Goal: Information Seeking & Learning: Find specific fact

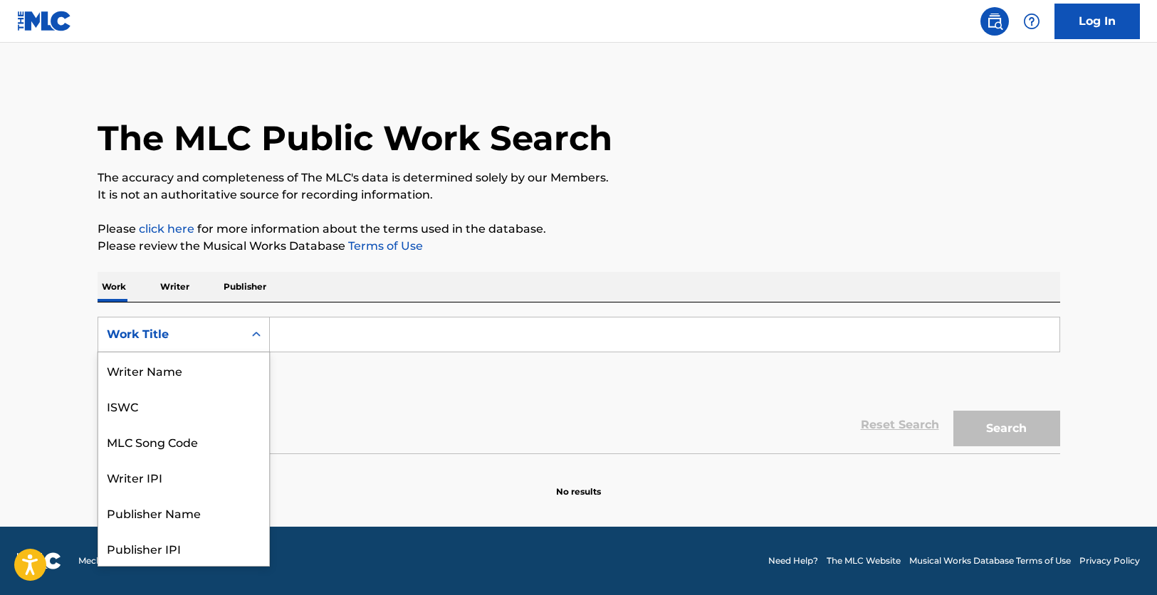
scroll to position [71, 0]
click at [204, 369] on div "MLC Song Code" at bounding box center [183, 370] width 171 height 36
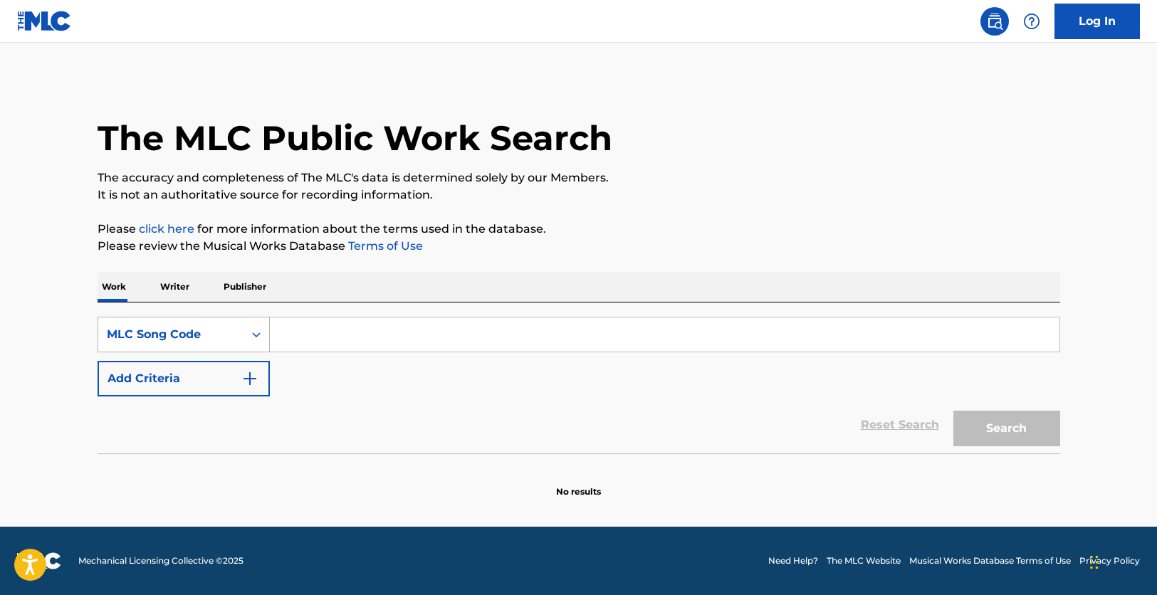
click at [246, 332] on div "Search Form" at bounding box center [256, 335] width 26 height 26
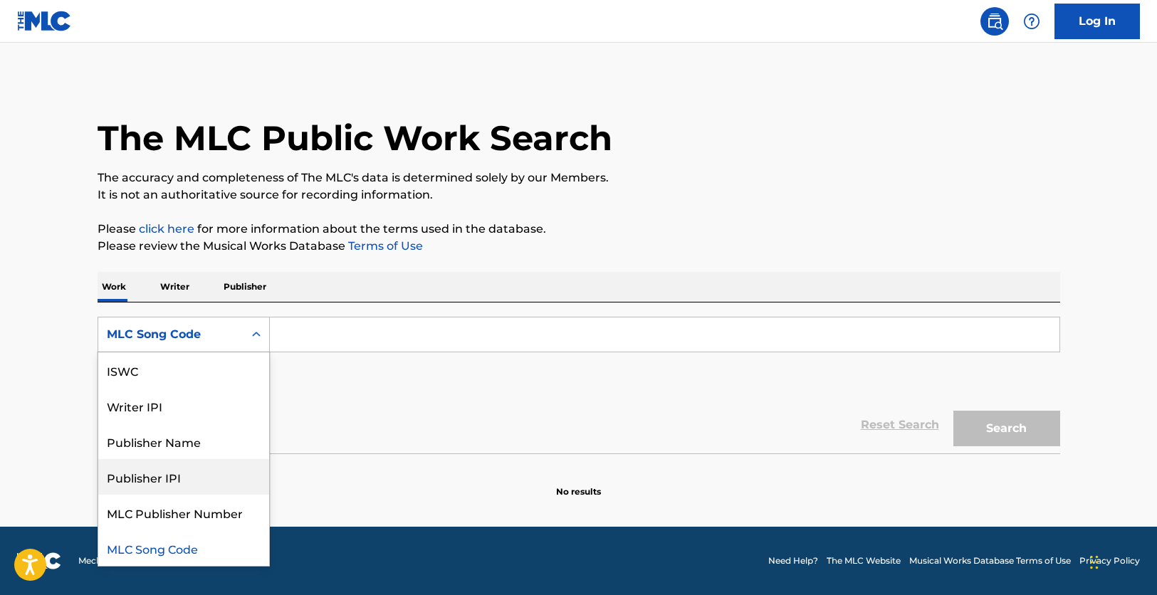
scroll to position [0, 0]
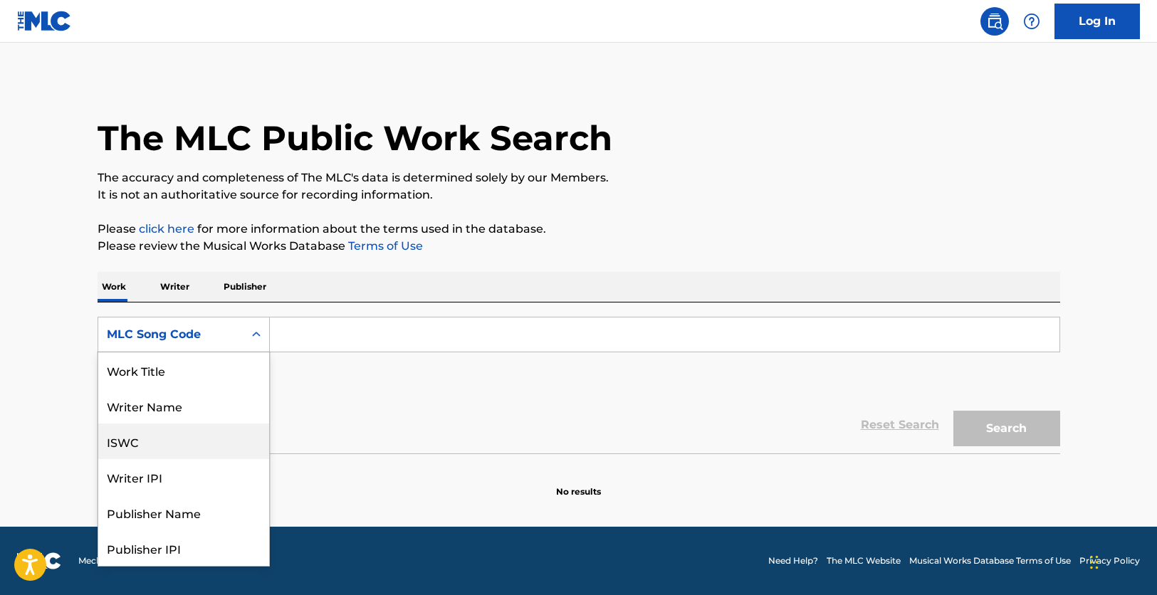
click at [177, 448] on div "ISWC" at bounding box center [183, 442] width 171 height 36
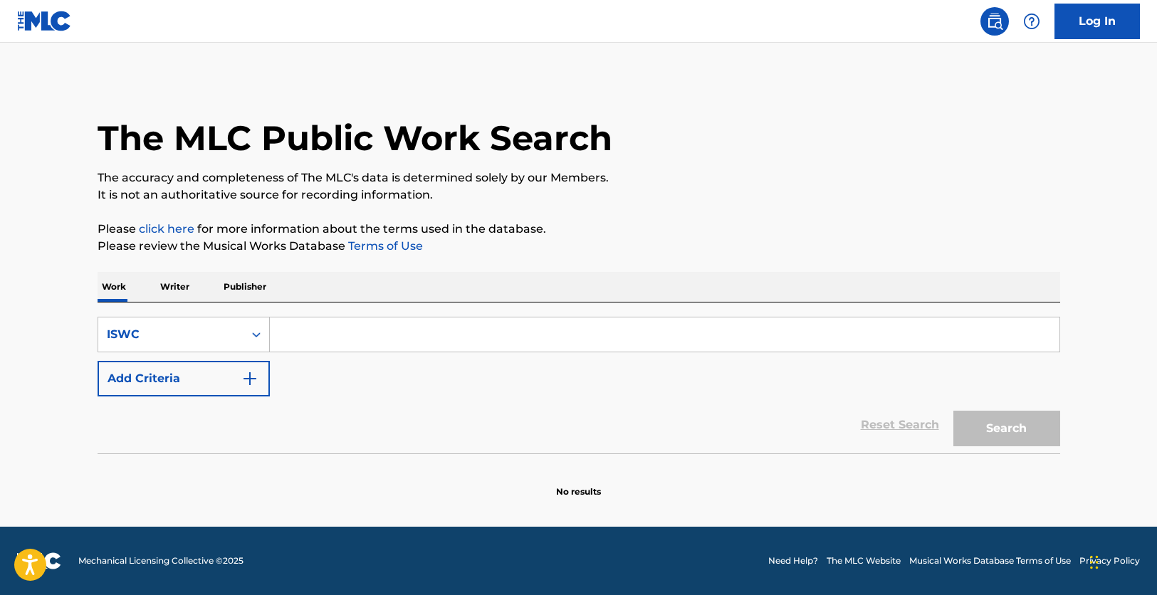
click at [426, 340] on input "Search Form" at bounding box center [665, 335] width 790 height 34
paste input "T0102553036"
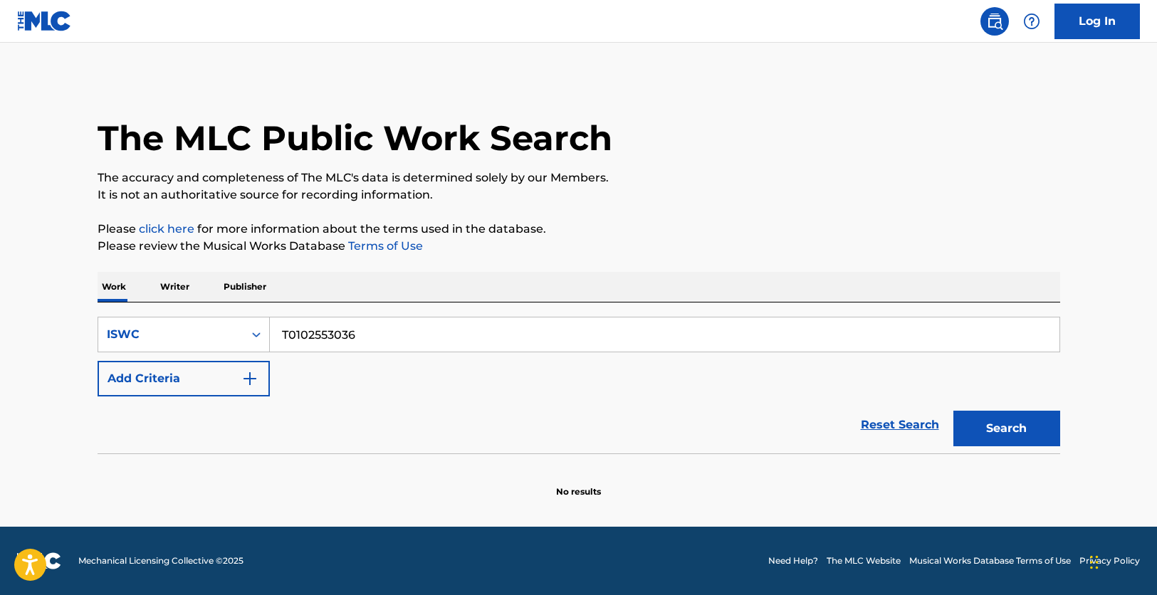
type input "T0102553036"
click at [953, 411] on button "Search" at bounding box center [1006, 429] width 107 height 36
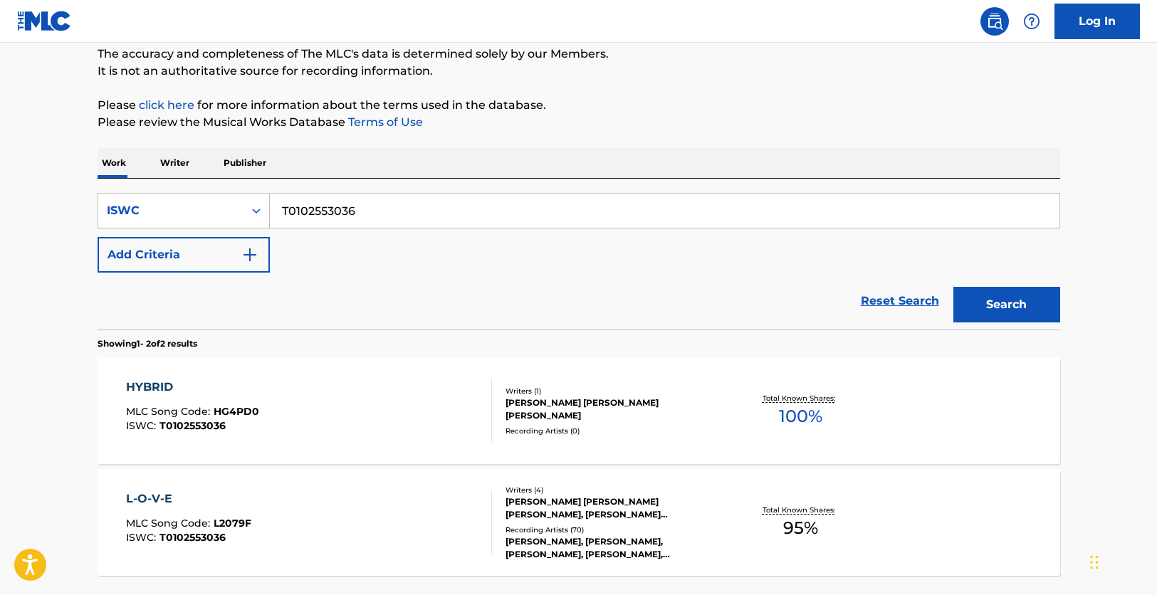
scroll to position [125, 0]
click at [426, 534] on div "L-O-V-E MLC Song Code : L2079F ISWC : T0102553036" at bounding box center [309, 522] width 366 height 64
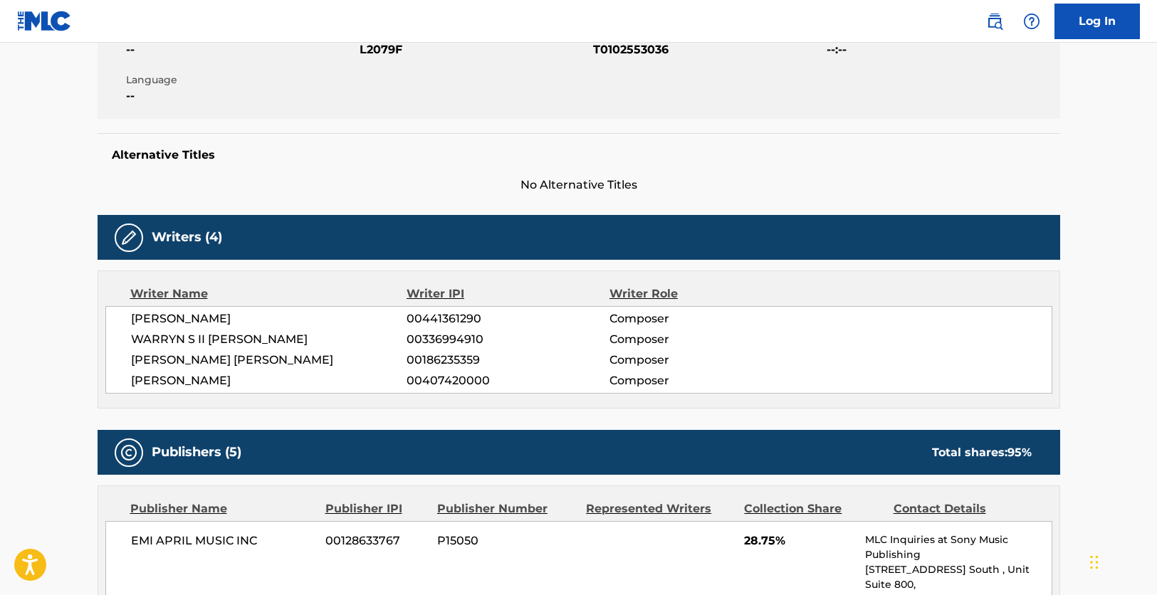
scroll to position [287, 0]
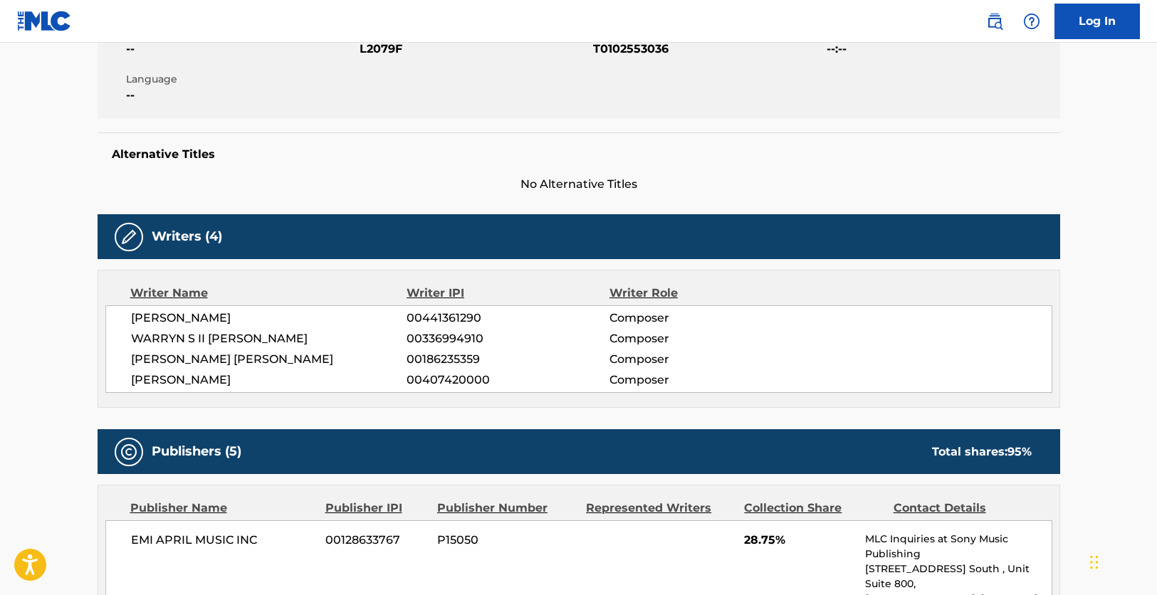
scroll to position [125, 0]
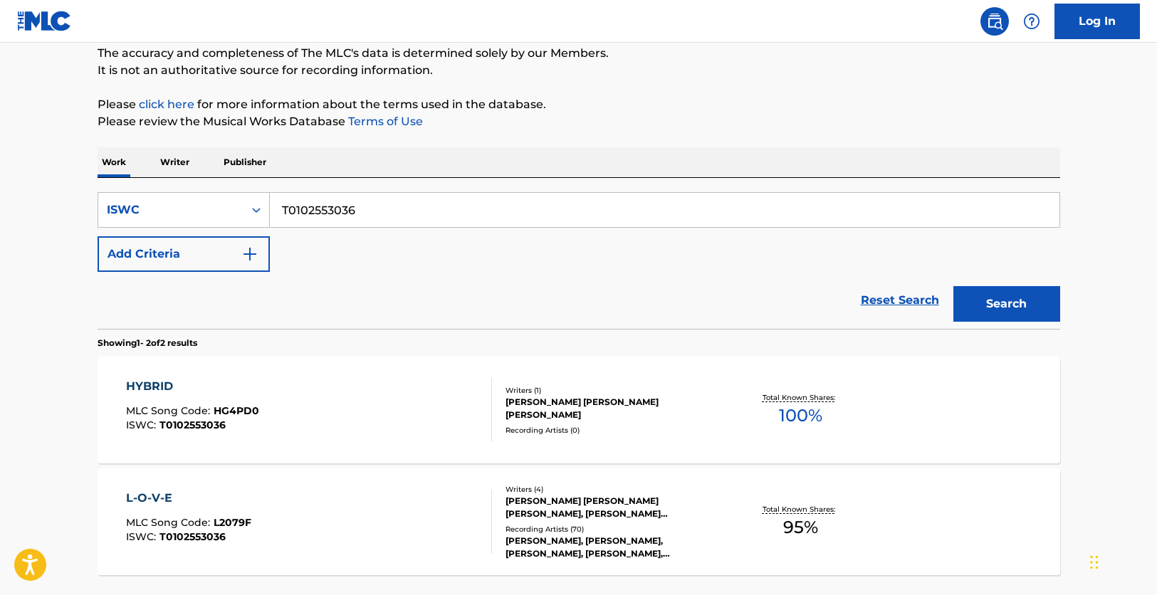
click at [391, 541] on div "L-O-V-E MLC Song Code : L2079F ISWC : T0102553036" at bounding box center [309, 522] width 366 height 64
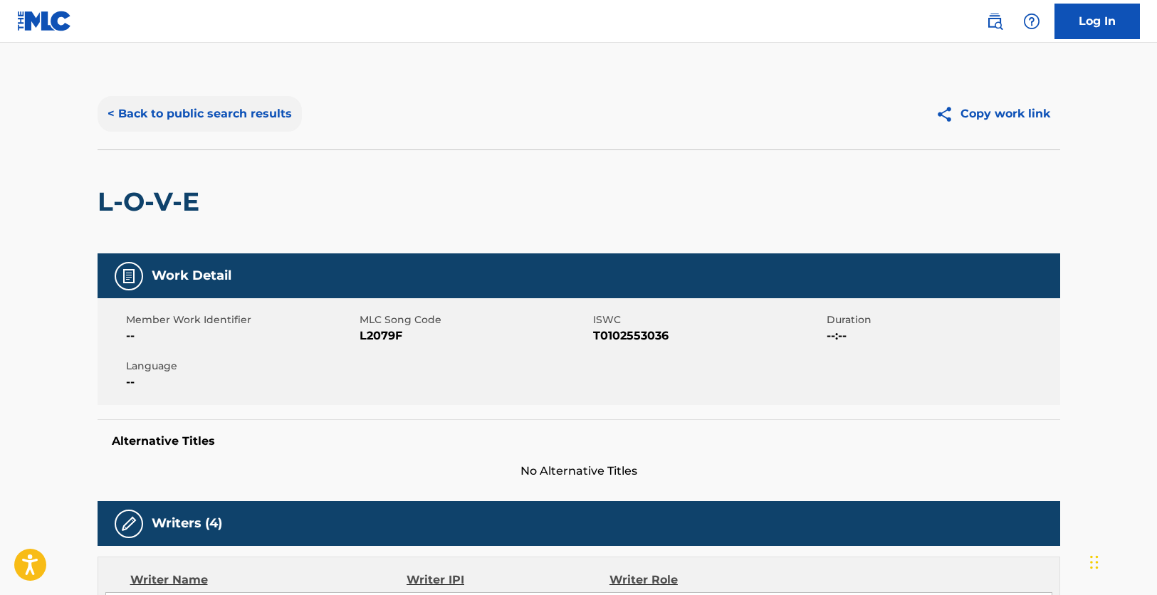
click at [270, 117] on button "< Back to public search results" at bounding box center [200, 114] width 204 height 36
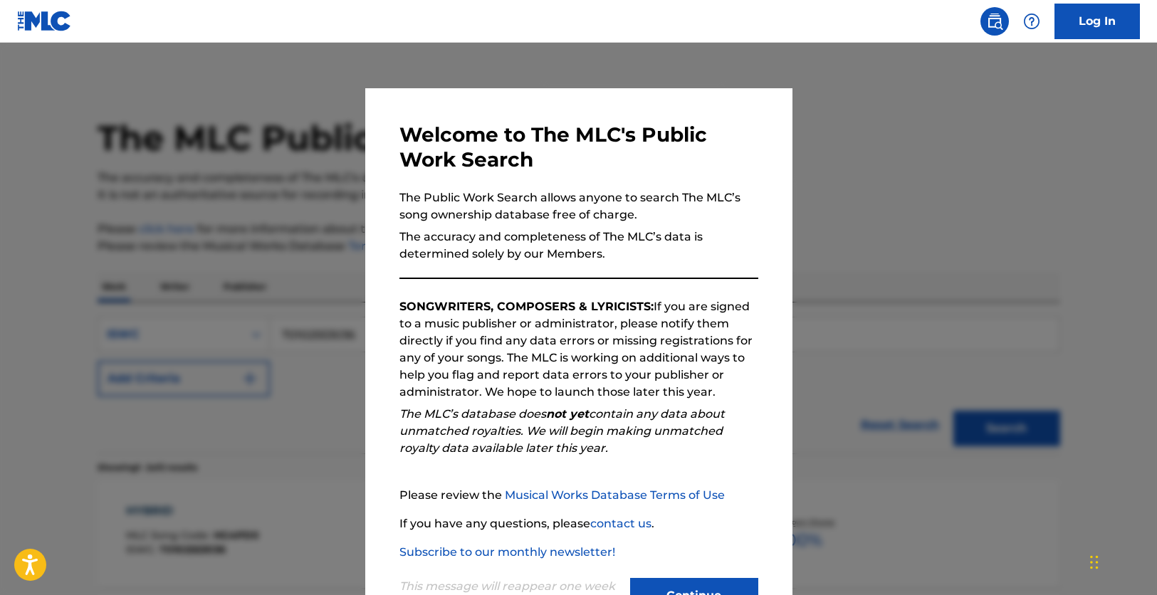
scroll to position [125, 0]
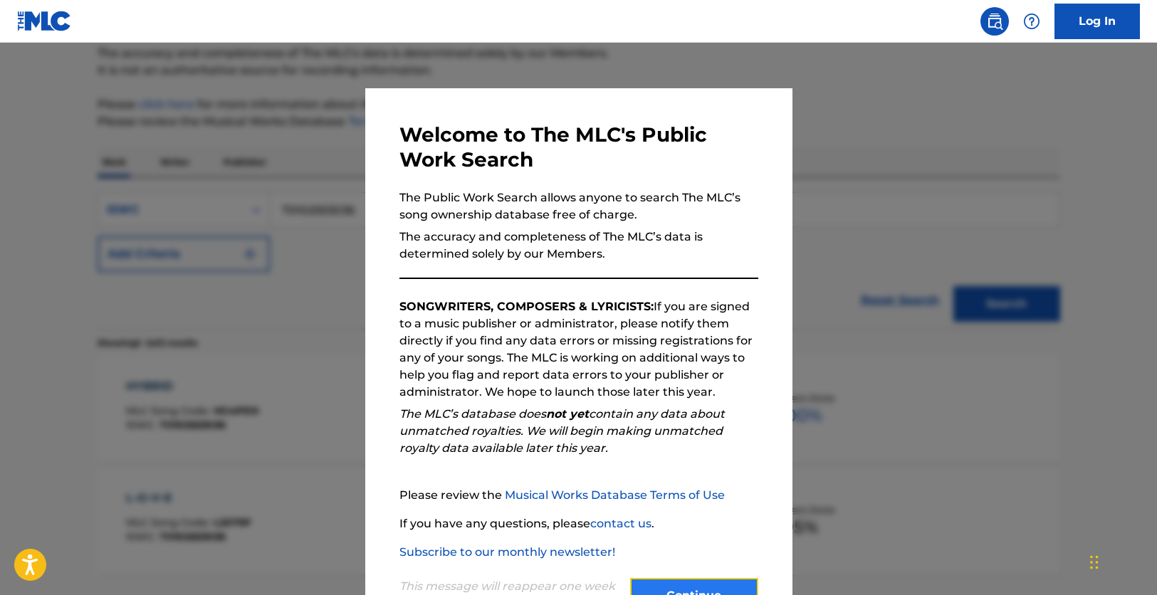
click at [725, 582] on button "Continue" at bounding box center [694, 596] width 128 height 36
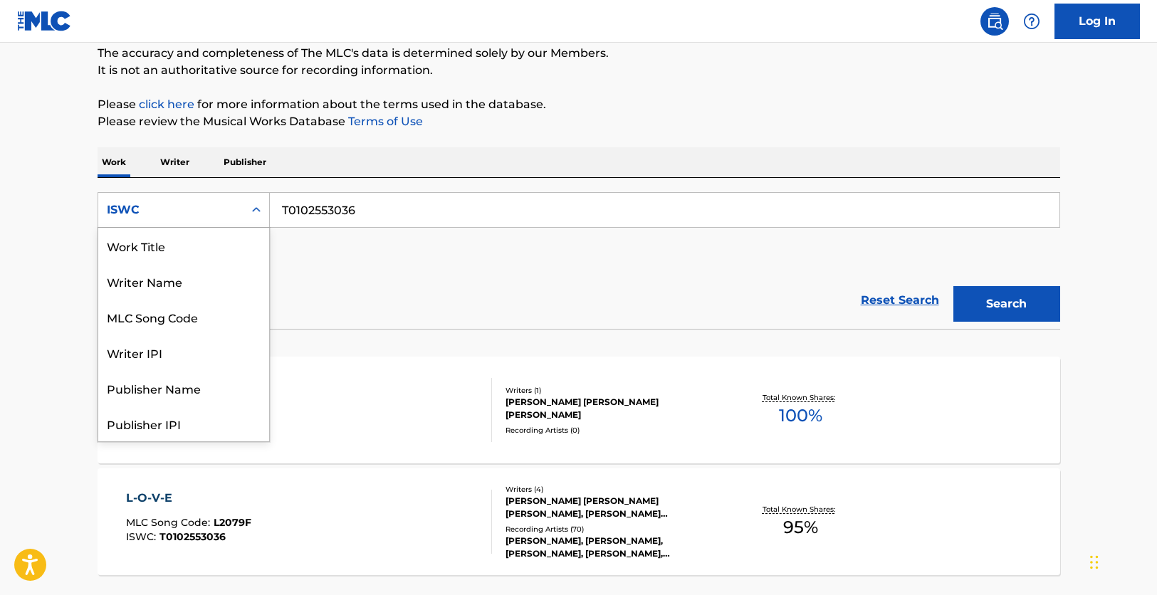
click at [227, 201] on div "ISWC" at bounding box center [170, 209] width 145 height 27
click at [200, 247] on div "Work Title" at bounding box center [183, 246] width 171 height 36
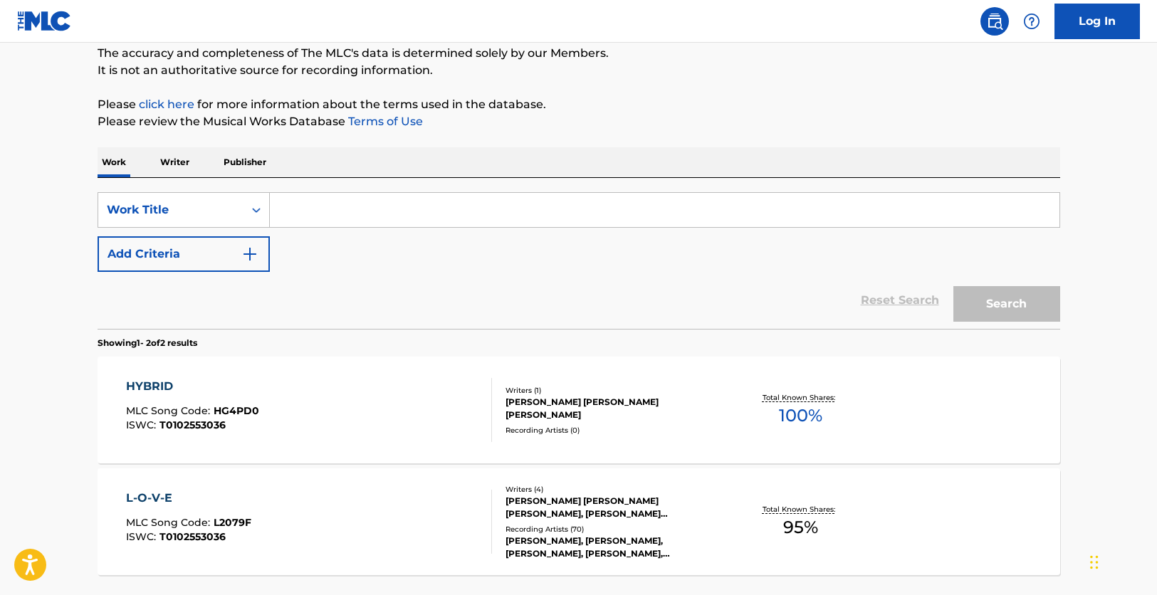
click at [355, 223] on input "Search Form" at bounding box center [665, 210] width 790 height 34
paste input "T03762"
type input "T03762"
click at [953, 286] on button "Search" at bounding box center [1006, 304] width 107 height 36
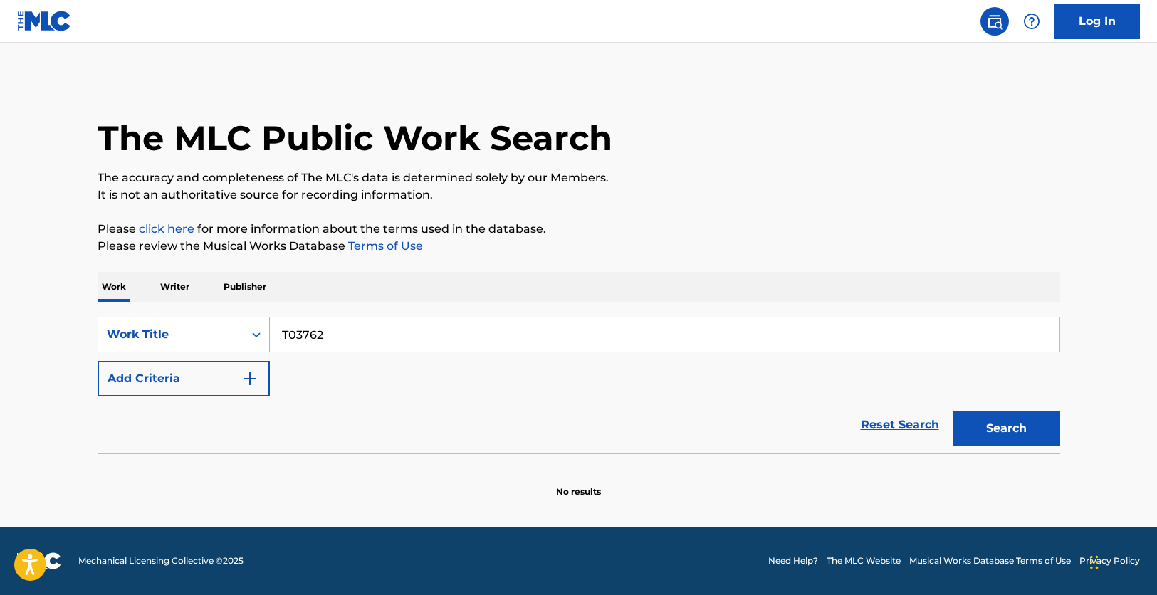
click at [243, 329] on div "Search Form" at bounding box center [256, 335] width 26 height 34
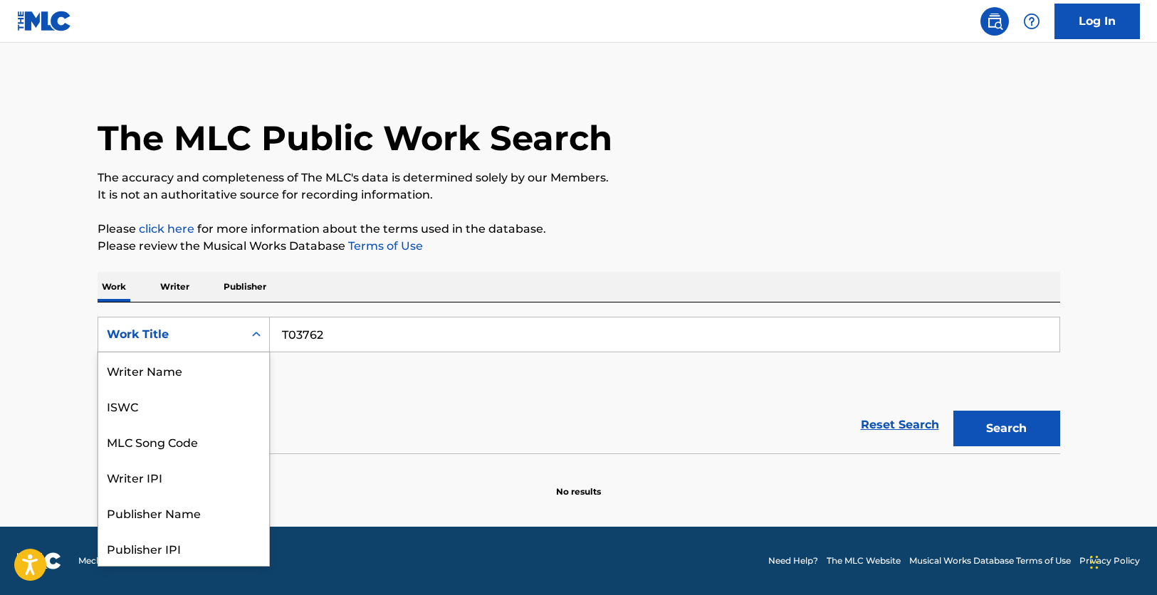
scroll to position [71, 0]
drag, startPoint x: 217, startPoint y: 378, endPoint x: 234, endPoint y: 373, distance: 17.8
click at [222, 377] on div "MLC Song Code" at bounding box center [183, 370] width 171 height 36
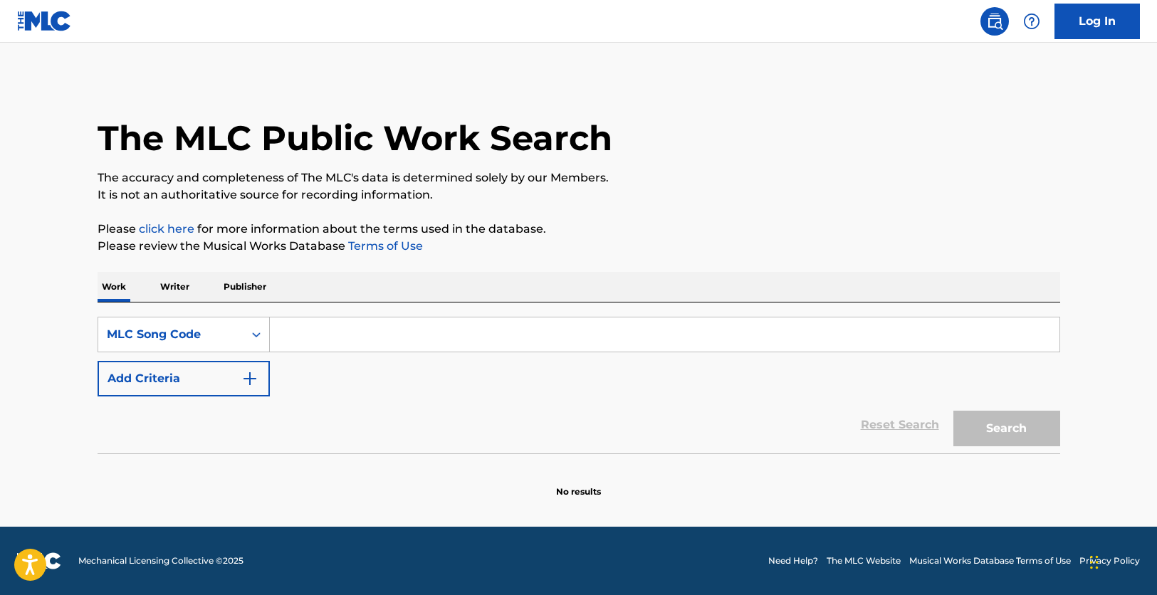
click at [354, 335] on input "Search Form" at bounding box center [665, 335] width 790 height 34
paste input "T03762"
type input "T03762"
click at [953, 411] on button "Search" at bounding box center [1006, 429] width 107 height 36
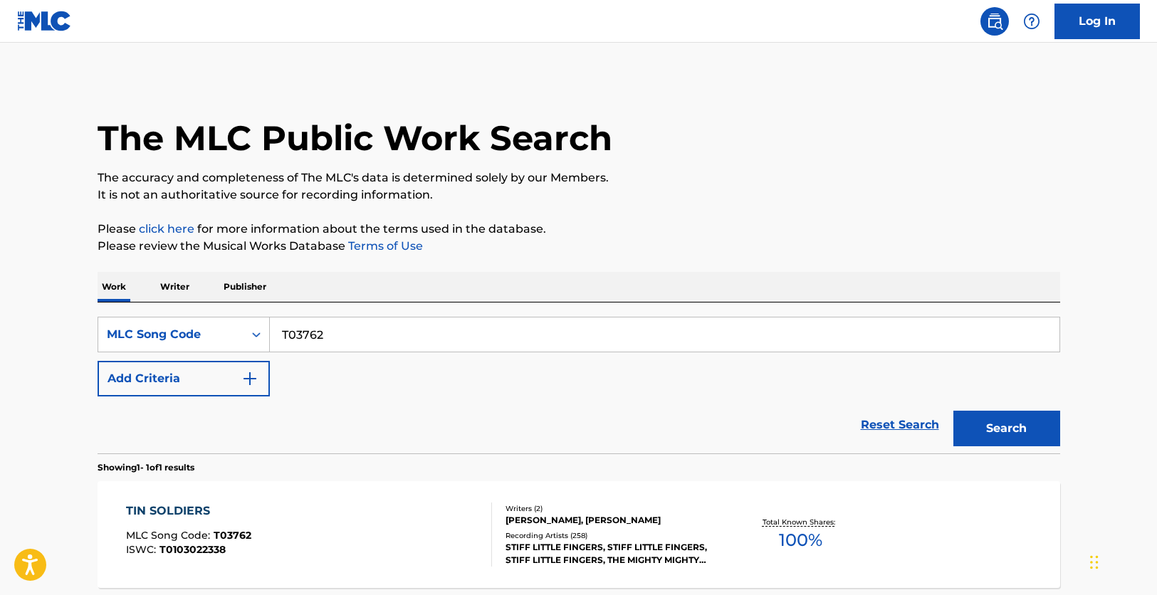
scroll to position [135, 0]
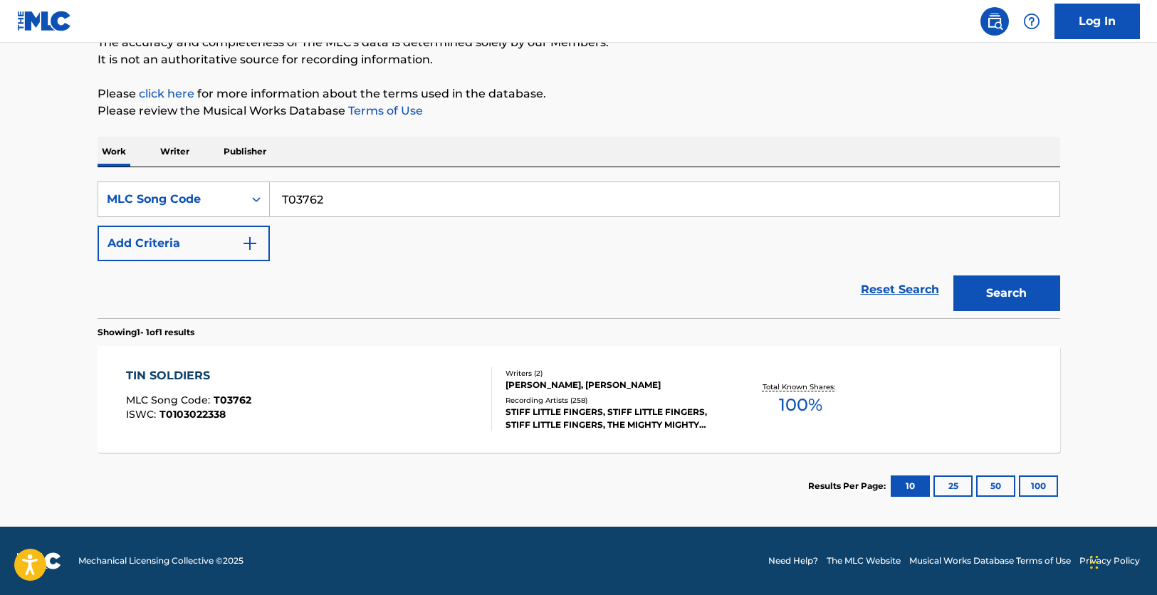
click at [360, 388] on div "TIN SOLDIERS MLC Song Code : T03762 ISWC : T0103022338" at bounding box center [309, 399] width 366 height 64
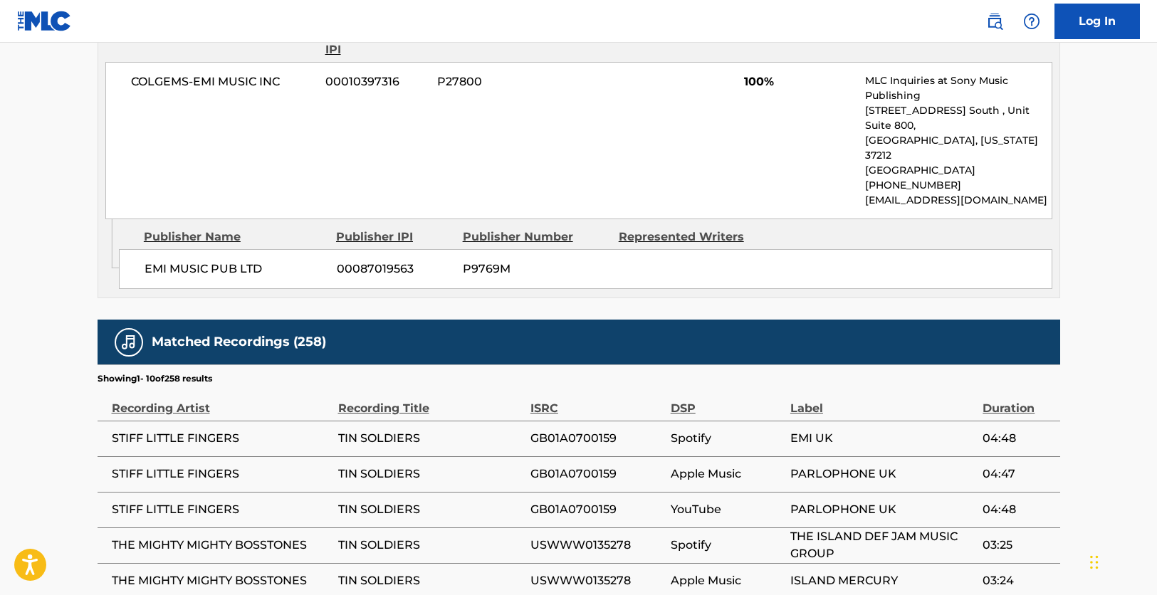
scroll to position [722, 0]
